Goal: Find specific page/section

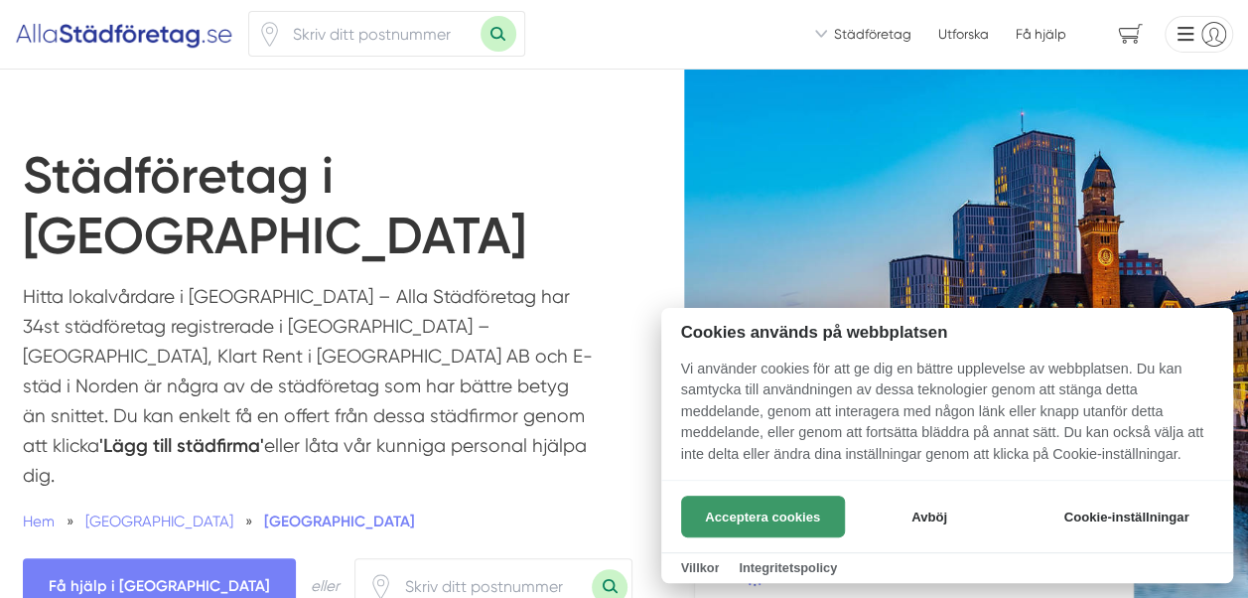
click at [755, 513] on button "Acceptera cookies" at bounding box center [763, 517] width 164 height 42
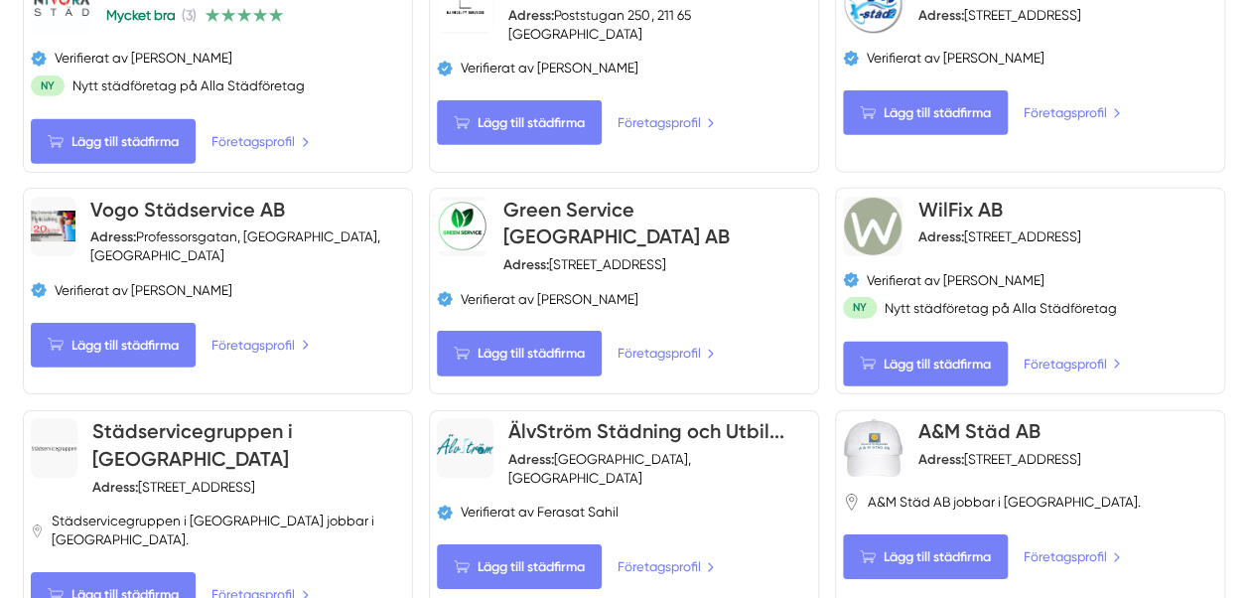
scroll to position [2847, 0]
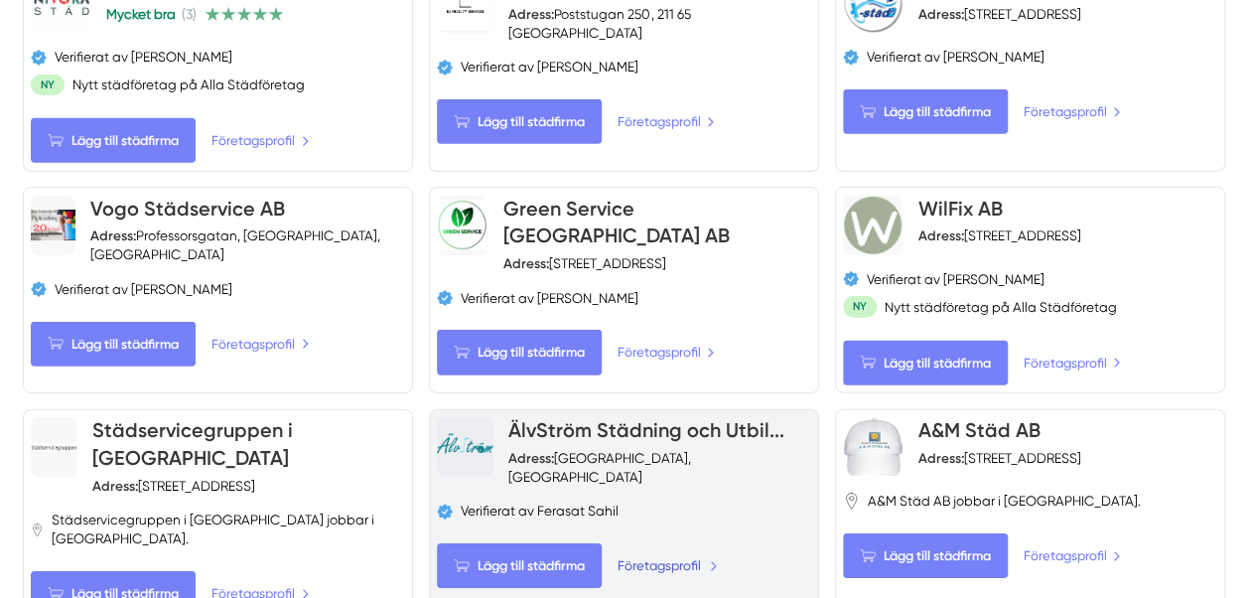
click at [679, 555] on link "Företagsprofil" at bounding box center [667, 565] width 101 height 21
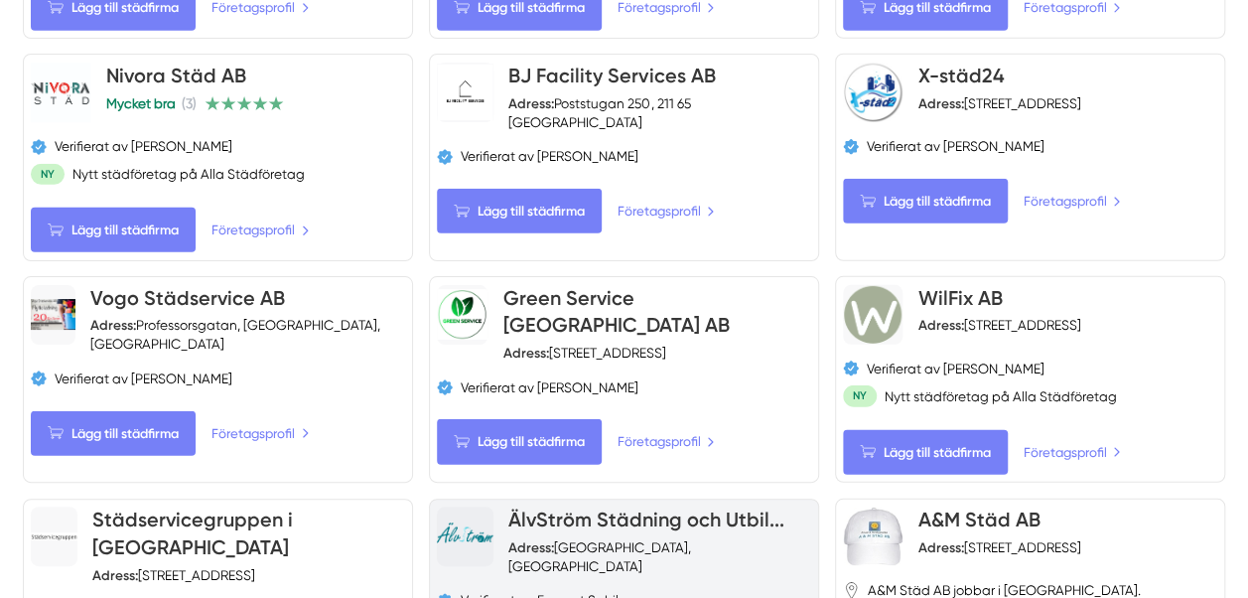
scroll to position [2755, 0]
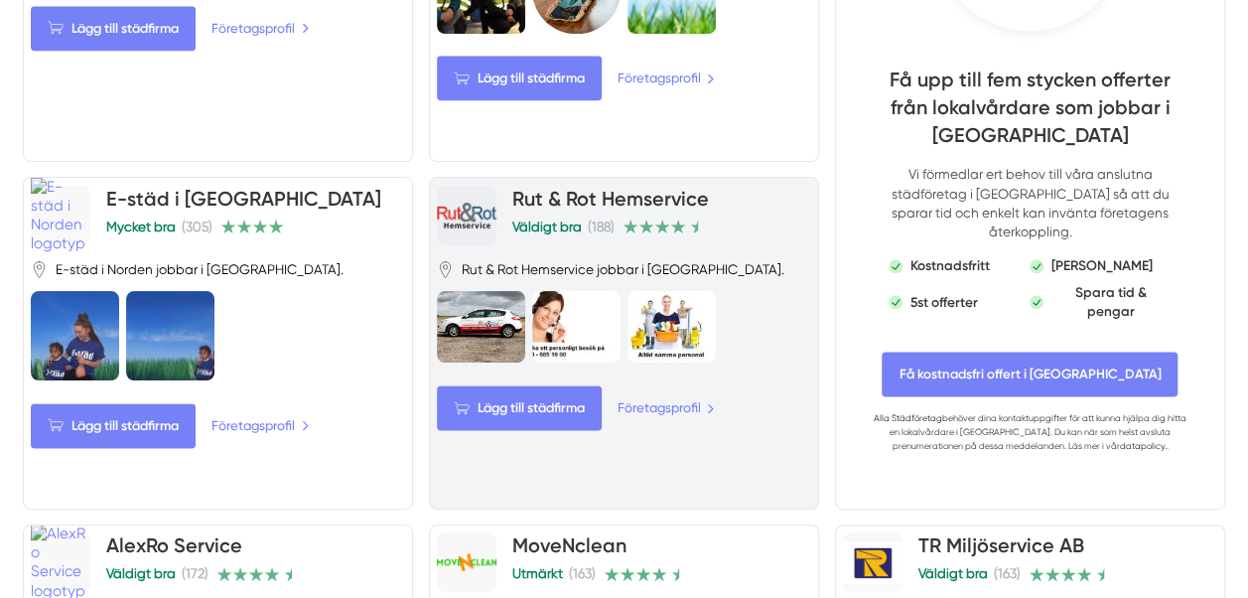
scroll to position [1108, 0]
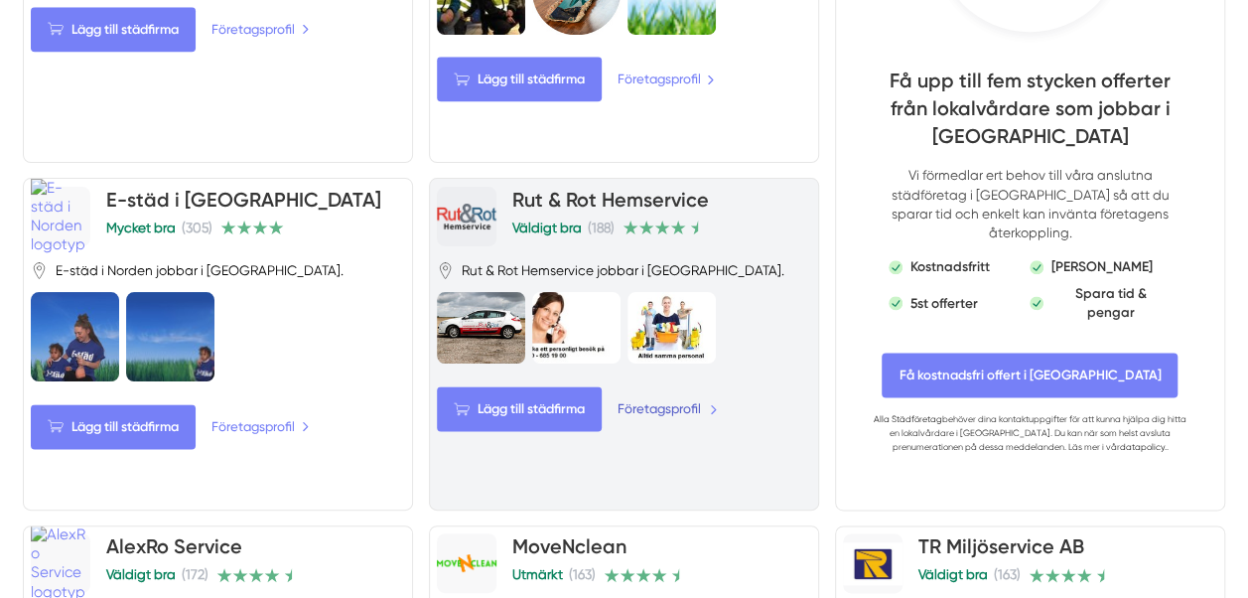
click at [682, 398] on link "Företagsprofil" at bounding box center [667, 408] width 101 height 21
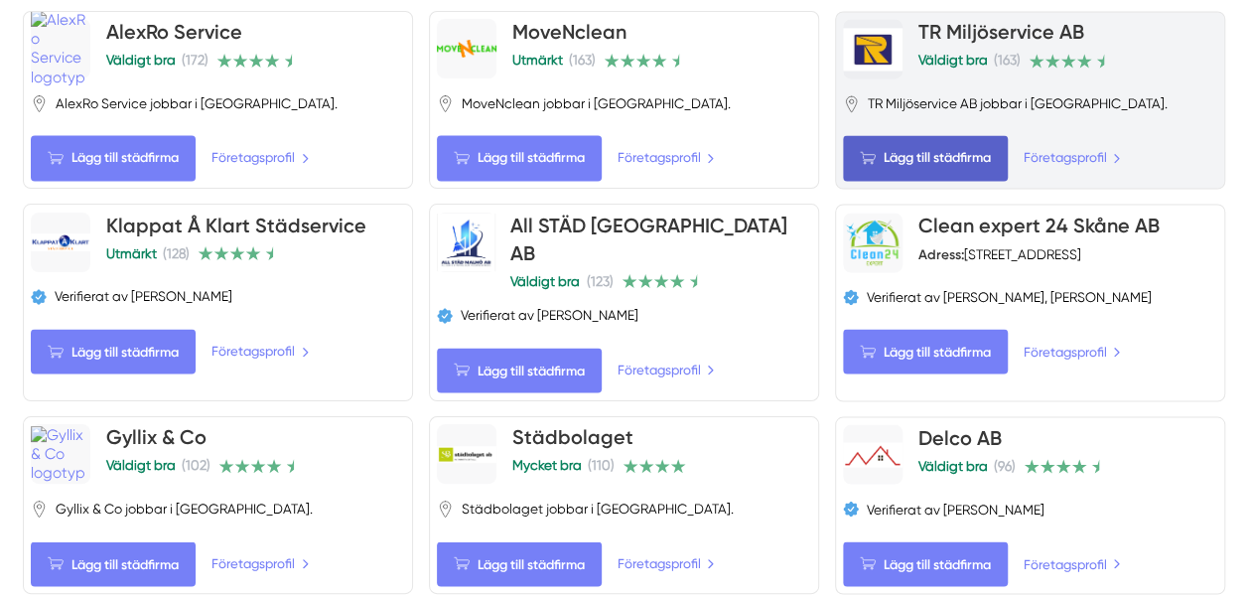
scroll to position [1619, 0]
